Goal: Task Accomplishment & Management: Manage account settings

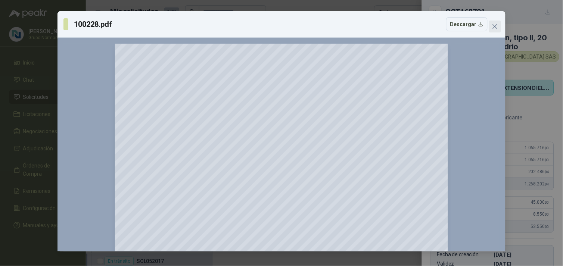
scroll to position [124, 0]
click at [493, 26] on icon "close" at bounding box center [495, 27] width 6 height 6
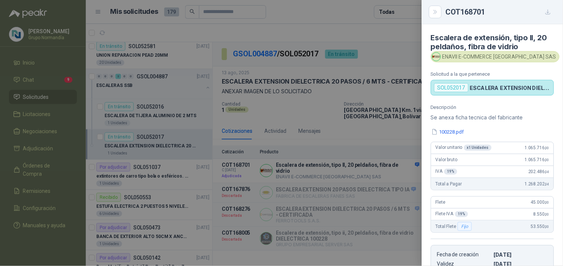
click at [271, 28] on div at bounding box center [281, 133] width 563 height 266
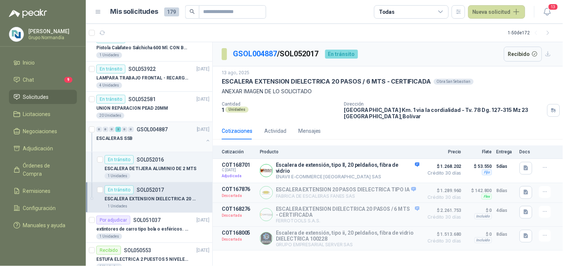
scroll to position [0, 0]
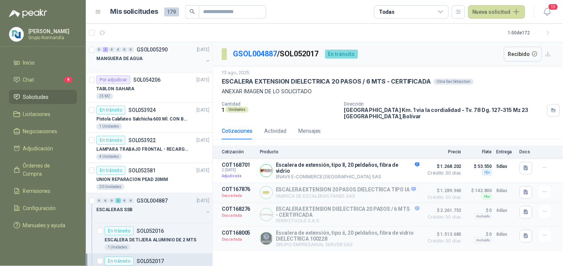
click at [158, 60] on div "MANGUERA DE AGUA" at bounding box center [149, 58] width 107 height 9
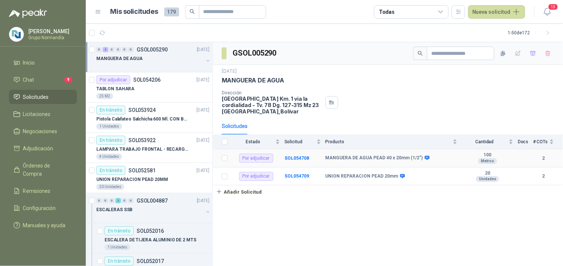
click at [282, 156] on td "Por adjudicar" at bounding box center [258, 158] width 52 height 18
click at [290, 156] on b "SOL054708" at bounding box center [296, 158] width 25 height 5
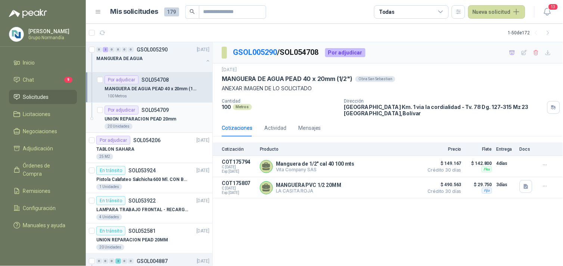
click at [153, 113] on div "Por adjudicar SOL054709" at bounding box center [136, 110] width 64 height 9
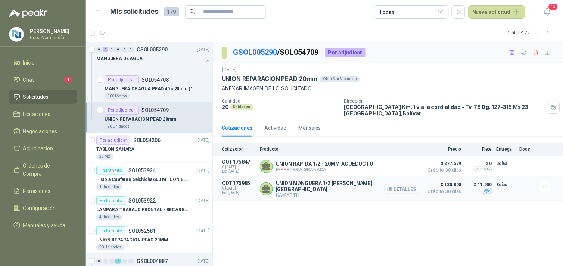
click at [326, 192] on p "NAMARTH" at bounding box center [348, 195] width 144 height 6
click at [384, 188] on p "UNION MANGUERA 1/2 [PERSON_NAME][GEOGRAPHIC_DATA]" at bounding box center [348, 186] width 144 height 12
click at [402, 188] on button "Detalles" at bounding box center [401, 189] width 35 height 10
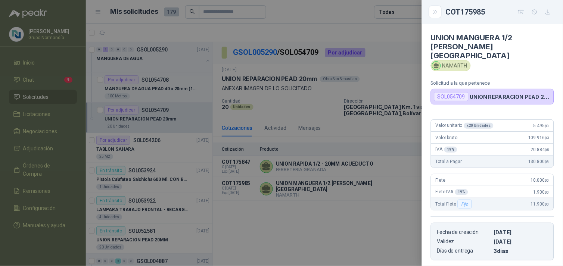
scroll to position [106, 0]
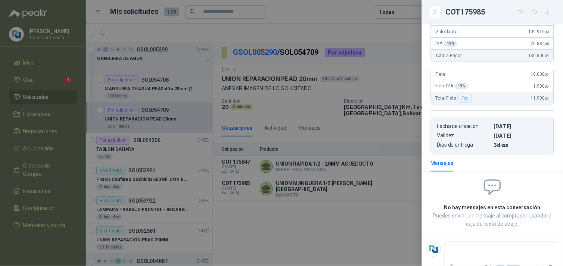
click at [241, 222] on div at bounding box center [281, 133] width 563 height 266
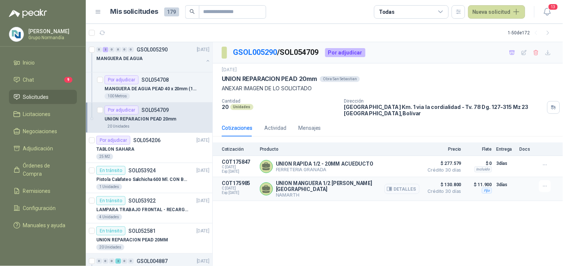
click at [406, 185] on button "Detalles" at bounding box center [401, 189] width 35 height 10
